Goal: Task Accomplishment & Management: Manage account settings

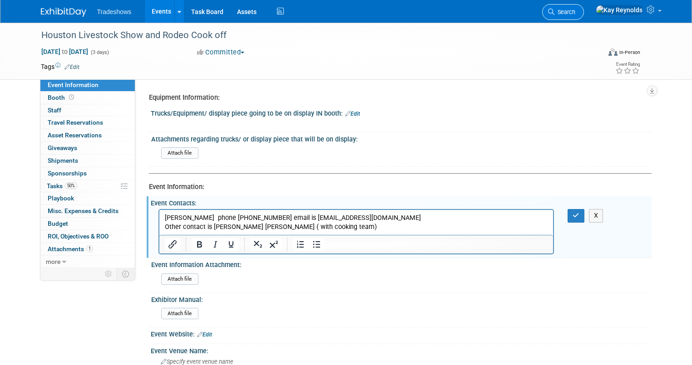
click at [575, 11] on span "Search" at bounding box center [564, 12] width 21 height 7
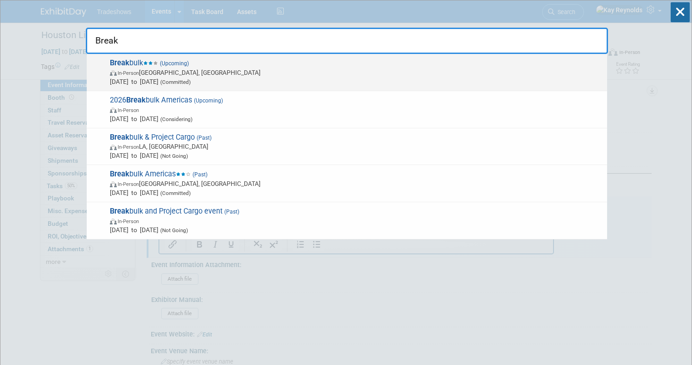
type input "Break"
click at [134, 71] on span "In-Person" at bounding box center [128, 73] width 21 height 6
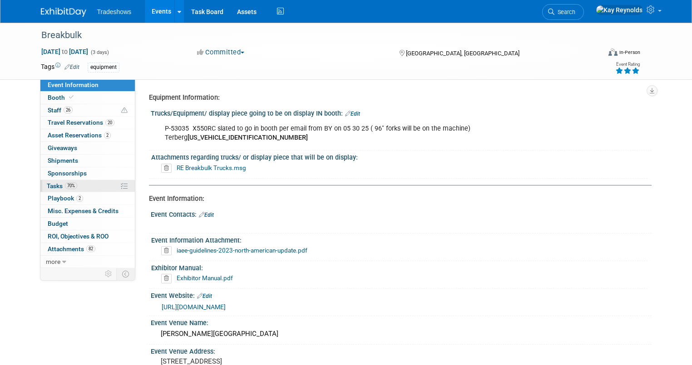
click at [75, 186] on link "70% Tasks 70%" at bounding box center [87, 186] width 94 height 12
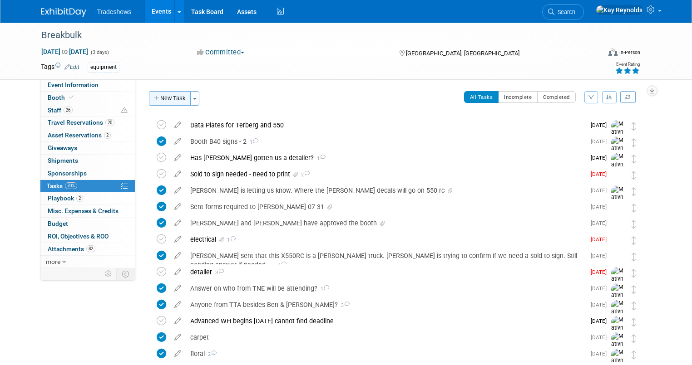
click at [170, 97] on button "New Task" at bounding box center [170, 98] width 42 height 15
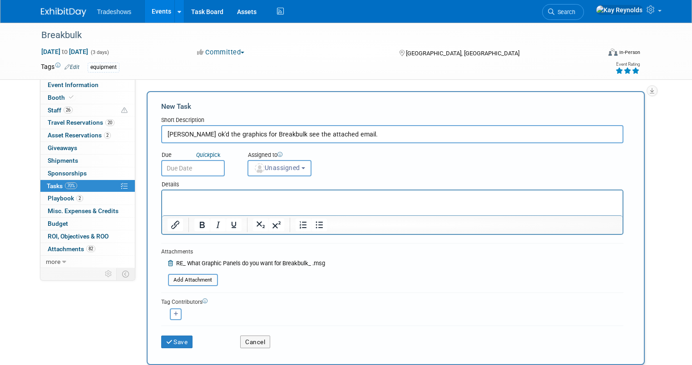
click at [337, 129] on input "[PERSON_NAME] ok'd the graphics for Breakbulk see the attached email." at bounding box center [392, 134] width 462 height 18
type input "[PERSON_NAME] ok'd the graphics for Breakbulk see the attached email 08 20 25"
click at [187, 169] on input "text" at bounding box center [193, 168] width 64 height 16
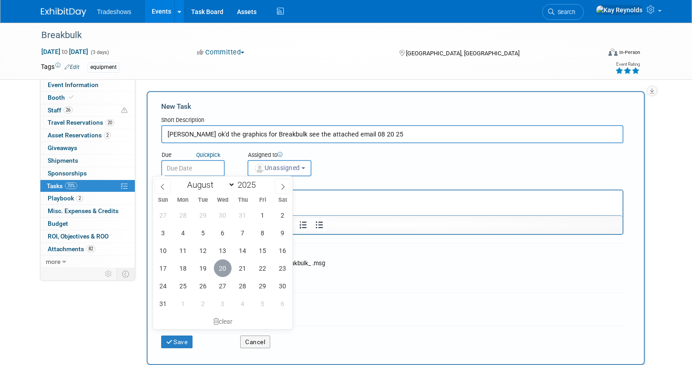
click at [227, 269] on span "20" at bounding box center [223, 269] width 18 height 18
type input "[DATE]"
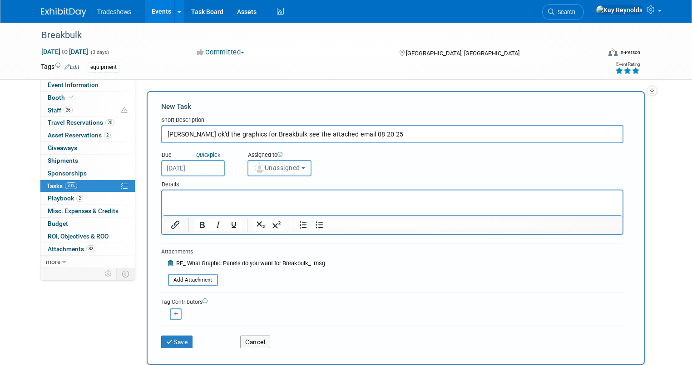
click at [258, 167] on span "Unassigned" at bounding box center [277, 167] width 46 height 7
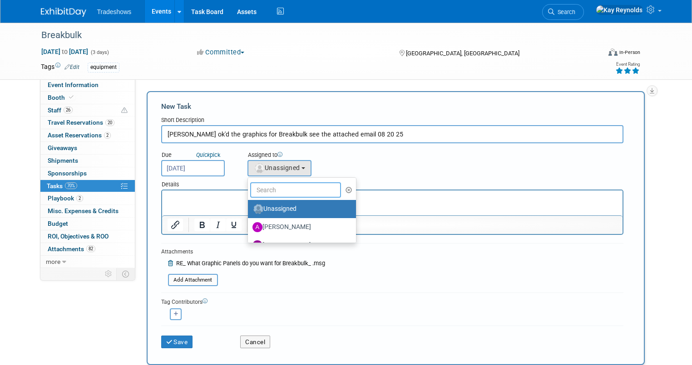
click at [272, 190] on input "text" at bounding box center [295, 189] width 91 height 15
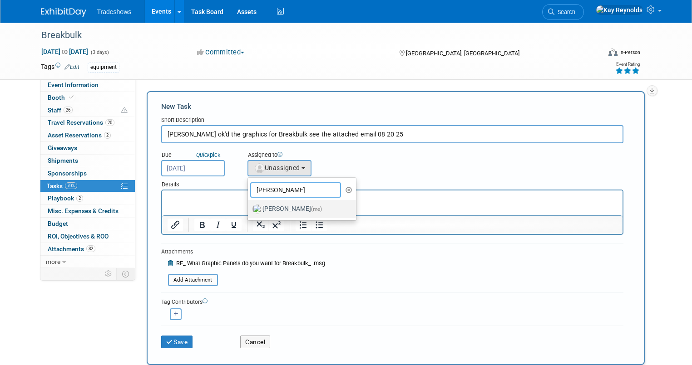
type input "[PERSON_NAME]"
click at [283, 208] on label "[PERSON_NAME] (me)" at bounding box center [299, 209] width 95 height 15
click at [249, 208] on input "[PERSON_NAME] (me)" at bounding box center [246, 208] width 6 height 6
select select "5e9256d4-eeb1-4d7e-ac69-1857632dd0f4"
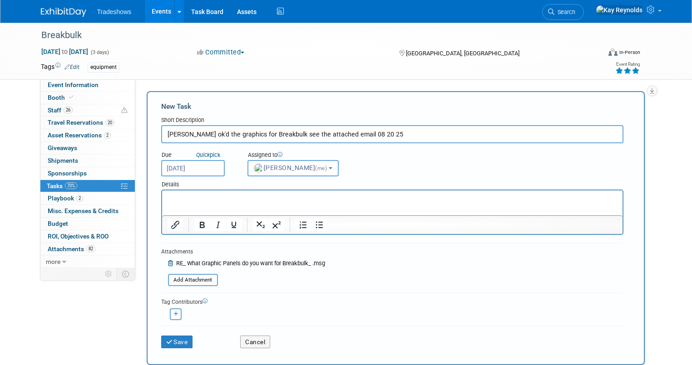
click at [174, 312] on icon "button" at bounding box center [176, 314] width 5 height 5
select select
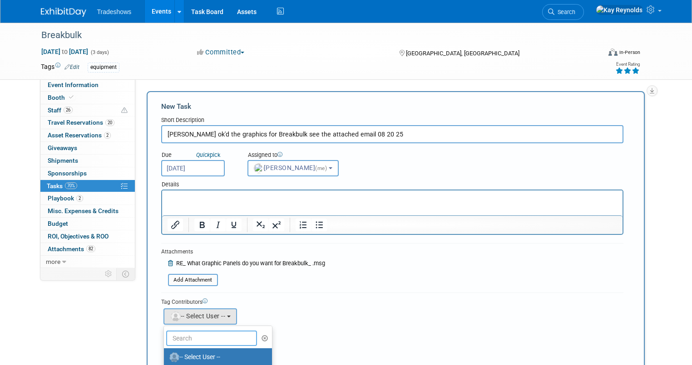
click at [167, 341] on input "text" at bounding box center [211, 338] width 91 height 15
type input "Mat"
click at [181, 355] on label "[PERSON_NAME]" at bounding box center [215, 357] width 95 height 15
click at [165, 355] on input "[PERSON_NAME]" at bounding box center [162, 357] width 6 height 6
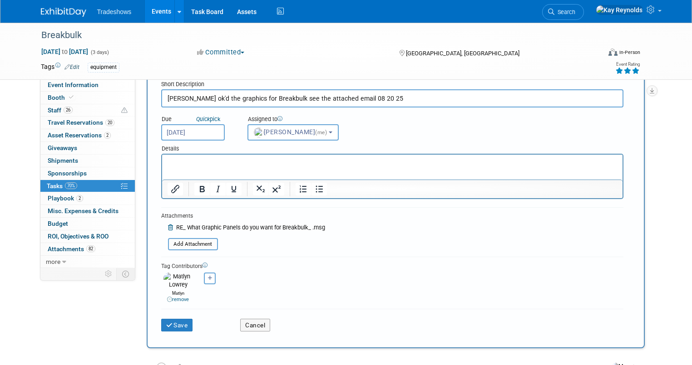
scroll to position [36, 0]
click at [165, 319] on button "Save" at bounding box center [177, 325] width 32 height 13
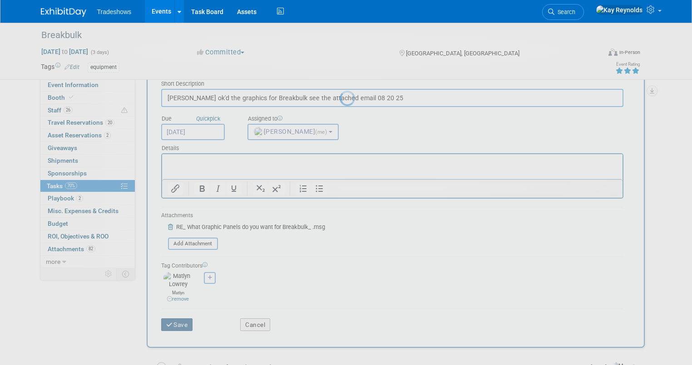
scroll to position [0, 0]
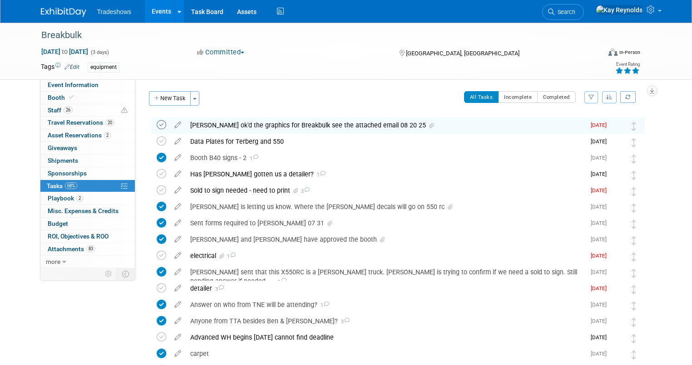
click at [157, 125] on icon at bounding box center [162, 125] width 10 height 10
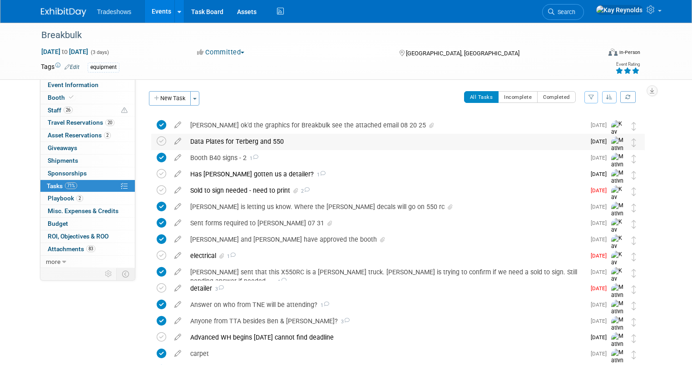
click at [203, 143] on div "Data Plates for Terberg and 550" at bounding box center [385, 141] width 399 height 15
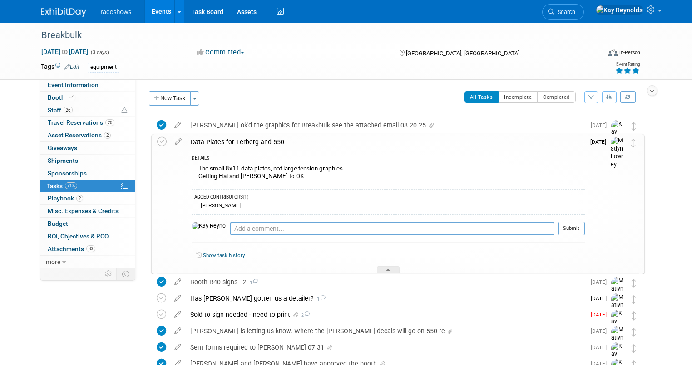
click at [230, 236] on div "Pro tip: Press Ctrl-Enter to submit comment." at bounding box center [392, 239] width 324 height 7
click at [230, 232] on textarea at bounding box center [392, 229] width 324 height 14
type textarea "[PERSON_NAME] ok's the small data plates"
click at [170, 142] on icon at bounding box center [178, 139] width 16 height 11
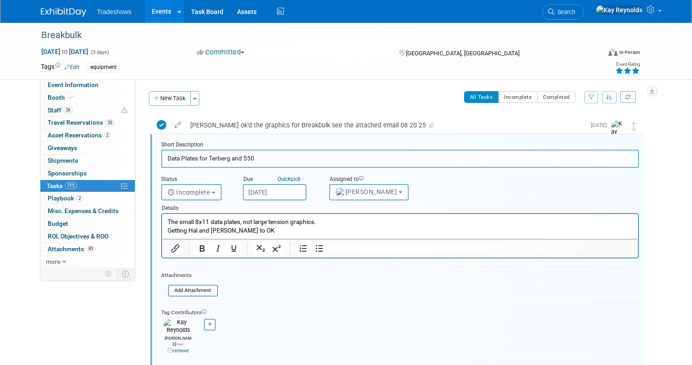
scroll to position [1, 0]
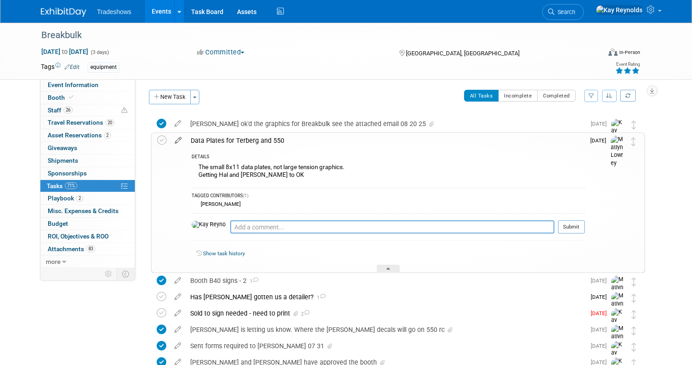
click at [172, 139] on icon at bounding box center [178, 138] width 16 height 11
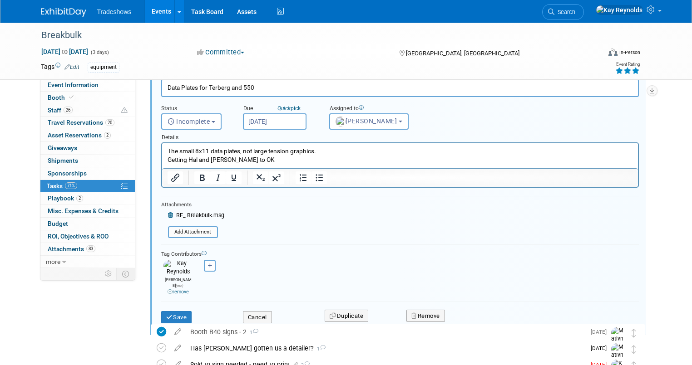
scroll to position [73, 0]
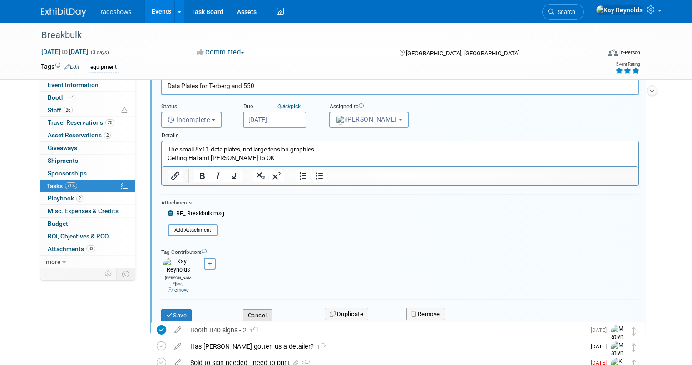
click at [255, 310] on button "Cancel" at bounding box center [257, 316] width 29 height 13
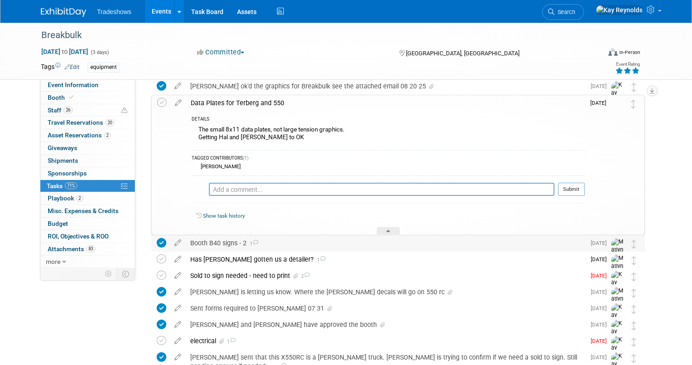
scroll to position [0, 0]
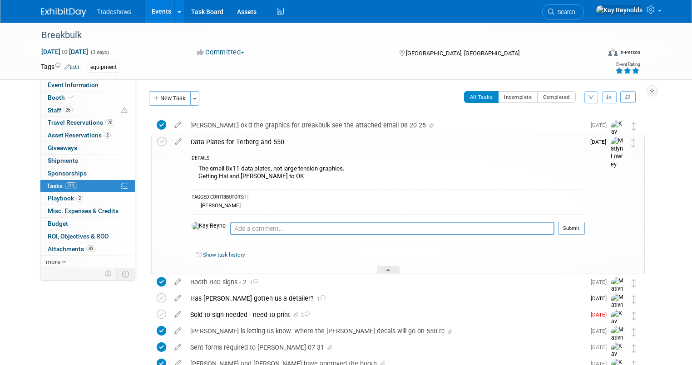
click at [170, 142] on icon at bounding box center [178, 139] width 16 height 11
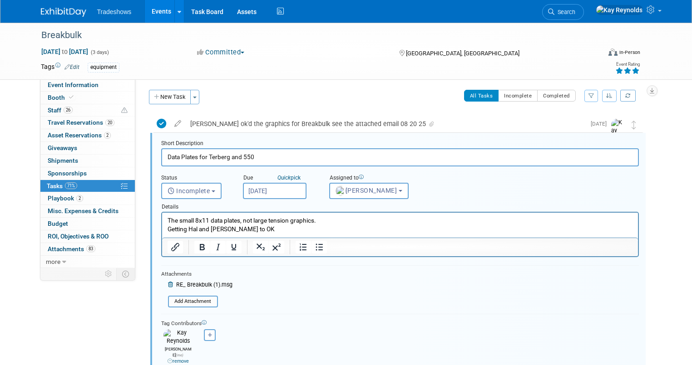
click at [247, 231] on p "The small 8x11 data plates, not large tension graphics. Getting Hal and [PERSON…" at bounding box center [399, 225] width 465 height 17
click at [270, 300] on form "Short Description Data Plates for Terberg and 550 Status <i class="far fa-clock…" at bounding box center [399, 271] width 491 height 262
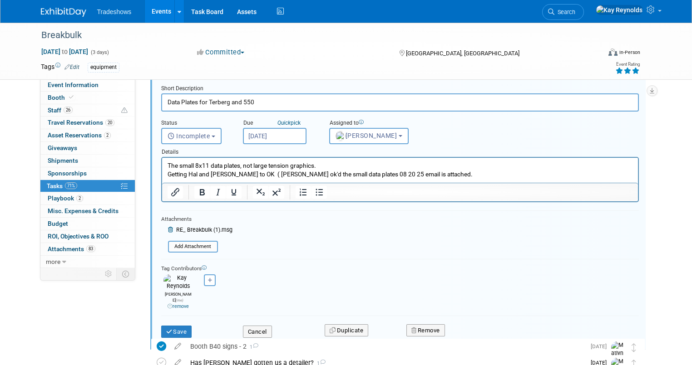
scroll to position [74, 0]
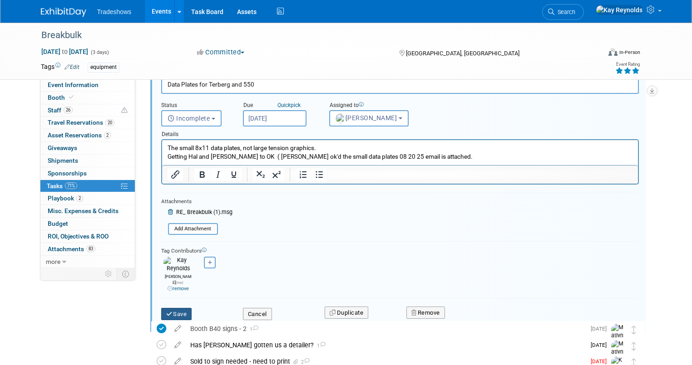
click at [174, 308] on button "Save" at bounding box center [176, 314] width 31 height 13
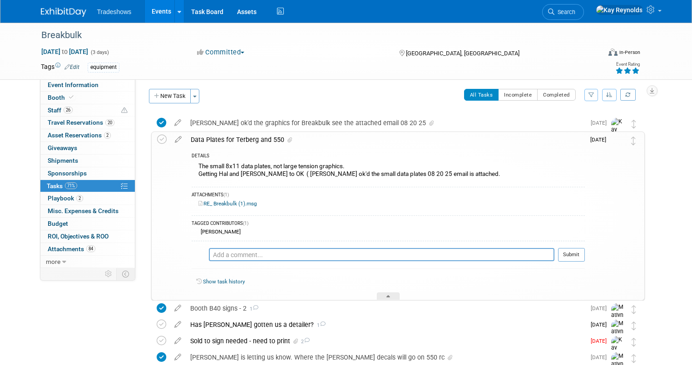
scroll to position [0, 0]
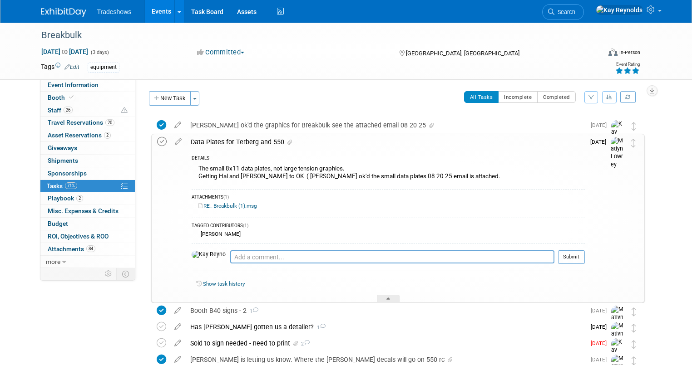
click at [157, 142] on icon at bounding box center [162, 142] width 10 height 10
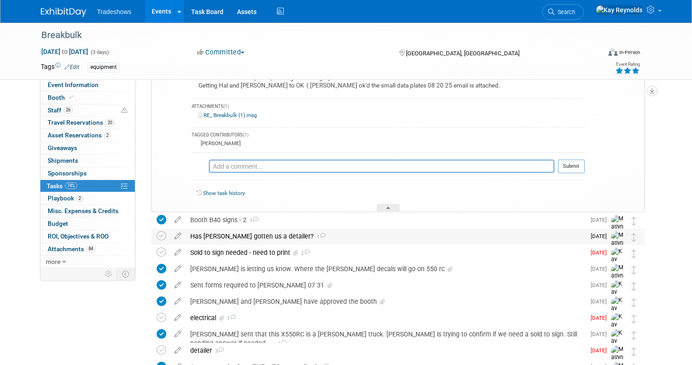
scroll to position [109, 0]
